Goal: Transaction & Acquisition: Purchase product/service

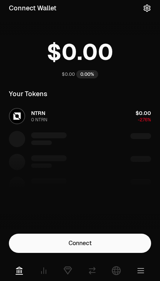
click at [112, 247] on button "Connect" at bounding box center [80, 242] width 142 height 19
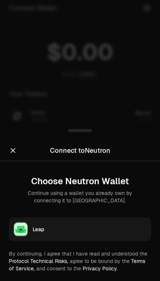
click at [117, 228] on div "Leap" at bounding box center [90, 228] width 114 height 7
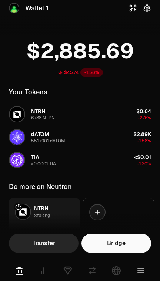
click at [39, 269] on link at bounding box center [43, 270] width 21 height 21
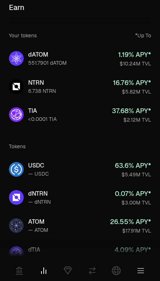
click at [71, 263] on link at bounding box center [67, 270] width 21 height 21
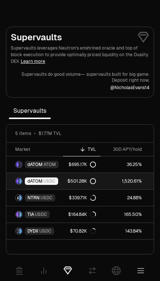
click at [51, 181] on span "USDC" at bounding box center [49, 181] width 12 height 6
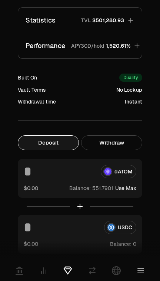
scroll to position [195, 0]
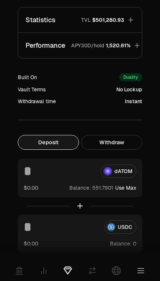
click at [129, 188] on button "Use Max" at bounding box center [125, 187] width 21 height 7
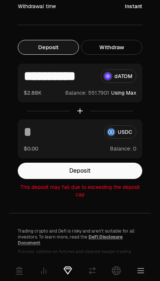
scroll to position [288, 0]
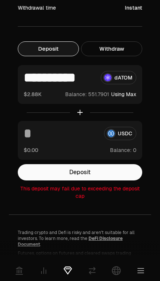
click at [36, 72] on input "**********" at bounding box center [59, 77] width 71 height 13
type input "*********"
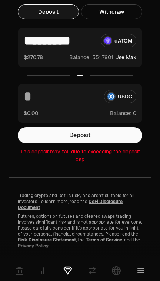
scroll to position [325, 0]
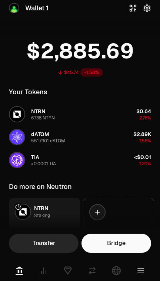
click at [89, 269] on icon at bounding box center [92, 270] width 9 height 9
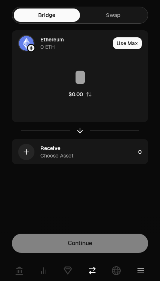
click at [134, 17] on link "Swap" at bounding box center [113, 14] width 66 height 13
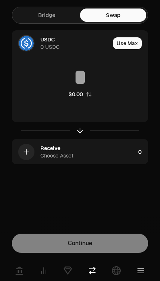
click at [33, 41] on img at bounding box center [26, 43] width 15 height 15
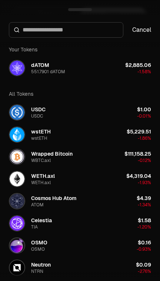
click at [42, 64] on div "dATOM" at bounding box center [40, 64] width 18 height 7
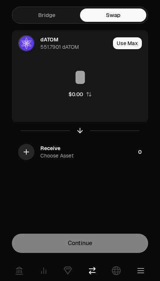
click at [27, 149] on icon "button" at bounding box center [26, 152] width 8 height 8
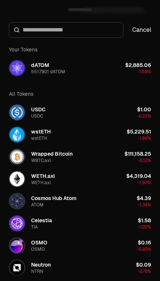
click at [18, 109] on img "button" at bounding box center [17, 112] width 15 height 15
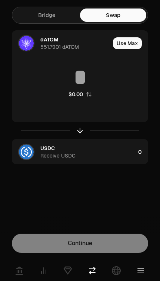
click at [136, 45] on button "Use Max" at bounding box center [127, 43] width 29 height 12
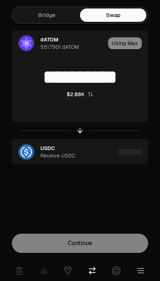
type input "**********"
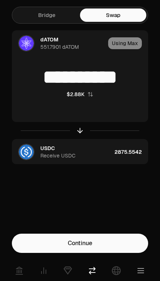
click at [67, 17] on link "Bridge" at bounding box center [47, 14] width 66 height 13
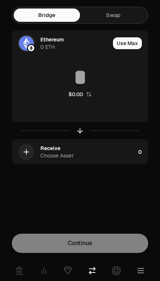
click at [61, 45] on div "Ethereum 0 ETH" at bounding box center [74, 43] width 69 height 15
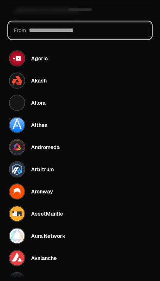
click at [129, 26] on input at bounding box center [87, 30] width 117 height 9
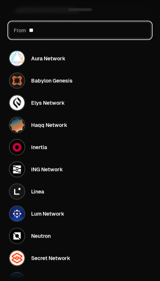
type input "***"
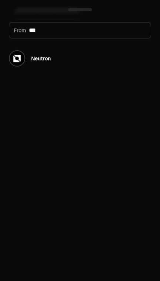
click at [113, 51] on button "Neutron" at bounding box center [79, 58] width 151 height 22
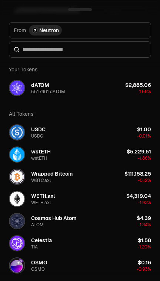
click at [19, 134] on img "button" at bounding box center [17, 132] width 15 height 15
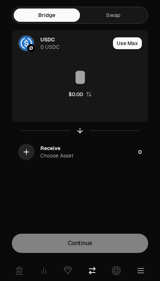
click at [30, 151] on icon "button" at bounding box center [26, 152] width 8 height 8
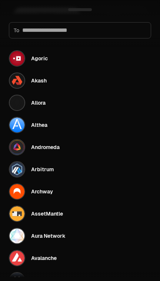
click at [47, 166] on div "Arbitrum" at bounding box center [42, 168] width 23 height 7
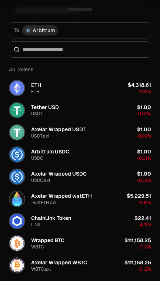
click at [19, 156] on img "button" at bounding box center [17, 154] width 15 height 15
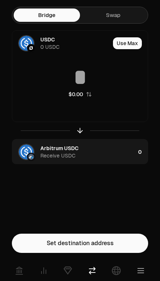
click at [114, 85] on input at bounding box center [79, 77] width 135 height 22
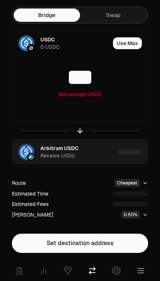
type input "****"
